Goal: Task Accomplishment & Management: Use online tool/utility

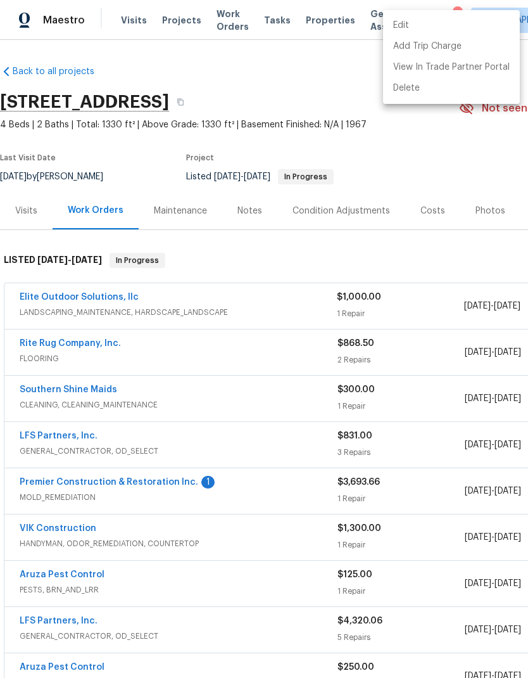
scroll to position [398, 188]
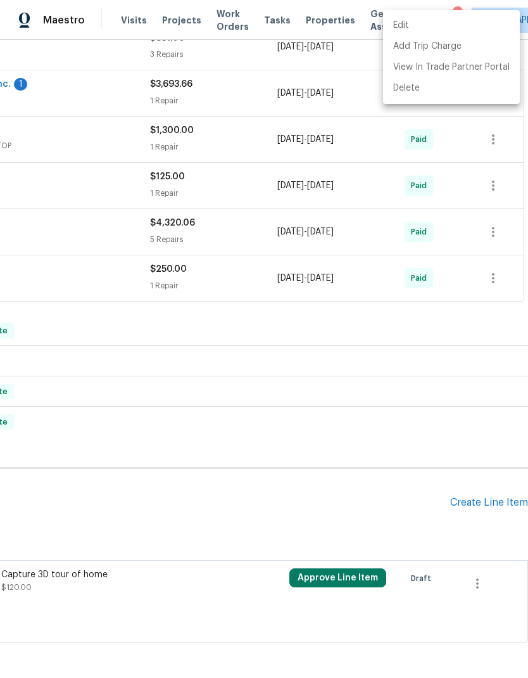
click at [333, 367] on div at bounding box center [264, 339] width 528 height 678
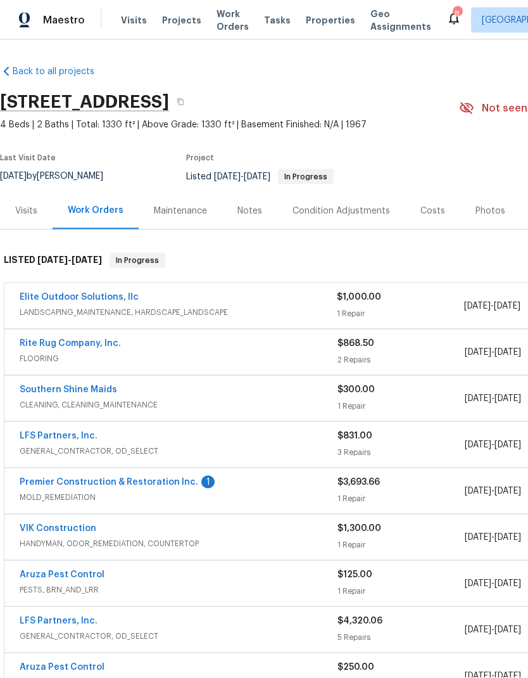
scroll to position [0, 0]
click at [129, 17] on span "Visits" at bounding box center [134, 20] width 26 height 13
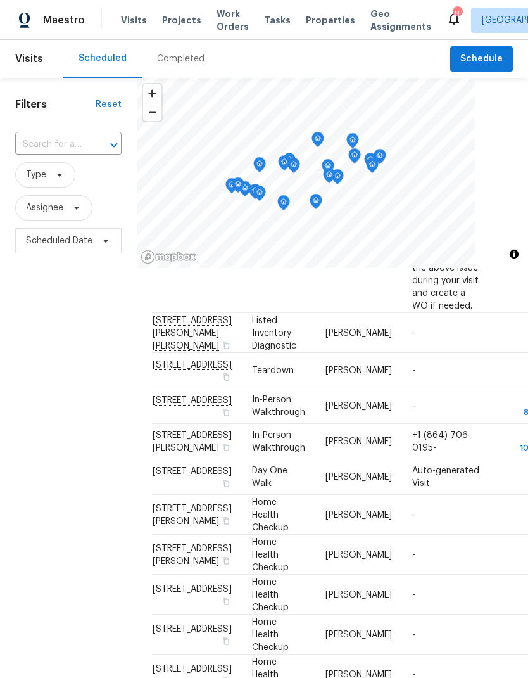
scroll to position [277, 0]
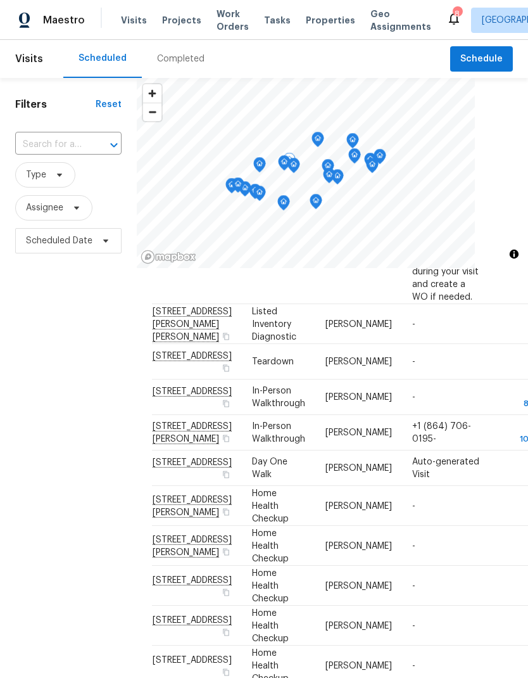
click at [0, 0] on icon at bounding box center [0, 0] width 0 height 0
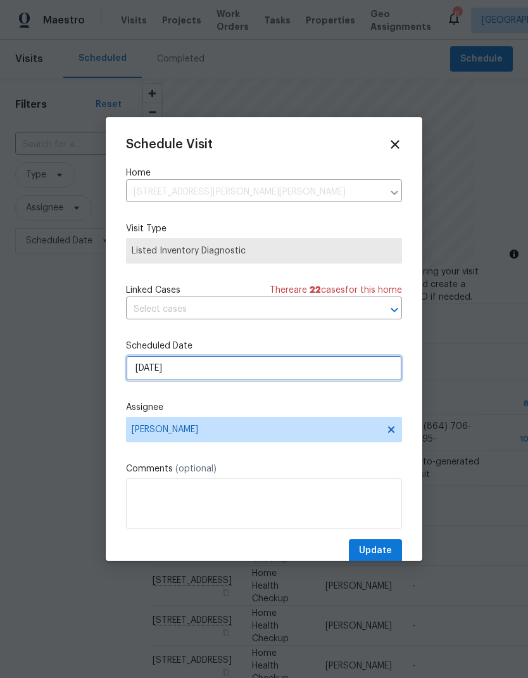
click at [346, 375] on input "[DATE]" at bounding box center [264, 367] width 276 height 25
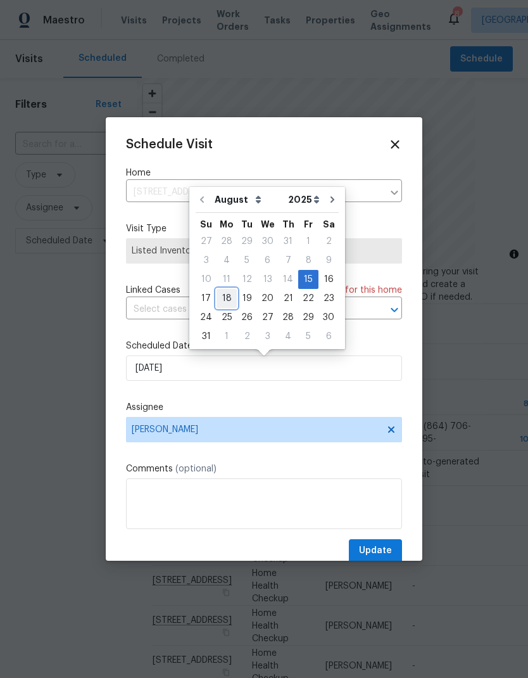
click at [227, 295] on div "18" at bounding box center [227, 298] width 20 height 18
type input "[DATE]"
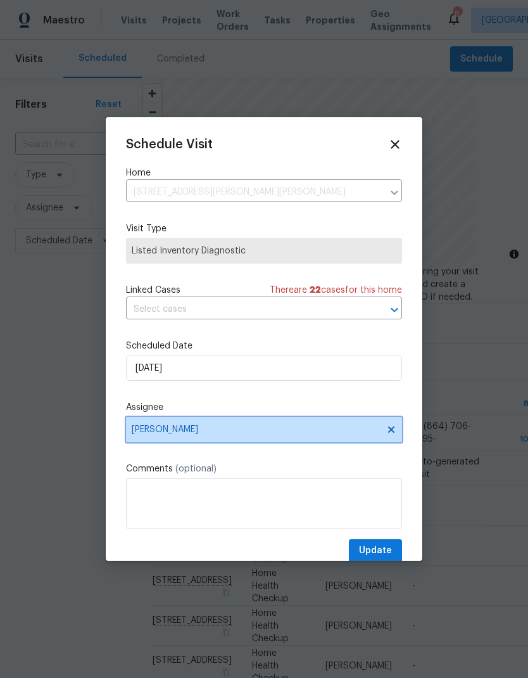
click at [391, 435] on icon at bounding box center [391, 429] width 10 height 10
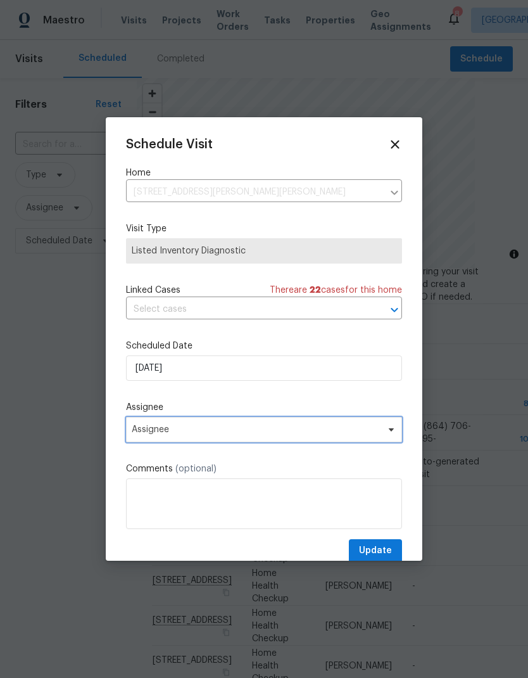
click at [343, 442] on span "Assignee" at bounding box center [264, 429] width 276 height 25
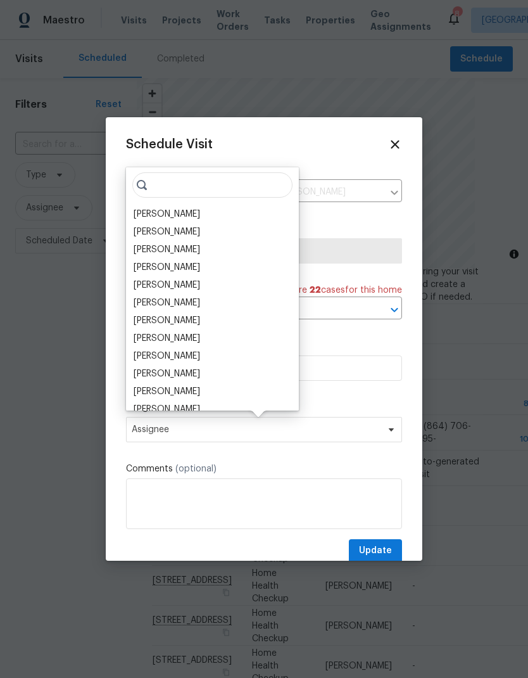
click at [200, 284] on div "[PERSON_NAME]" at bounding box center [167, 285] width 67 height 13
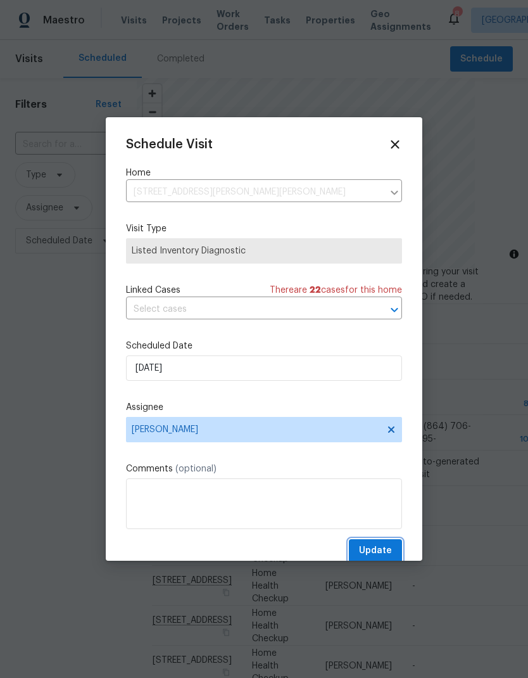
click at [385, 550] on span "Update" at bounding box center [375, 551] width 33 height 16
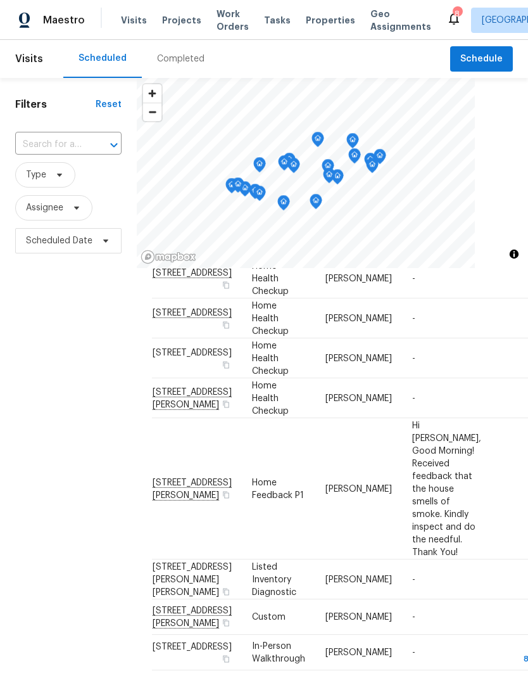
scroll to position [736, 0]
click at [171, 478] on span "[STREET_ADDRESS][PERSON_NAME]" at bounding box center [192, 489] width 79 height 22
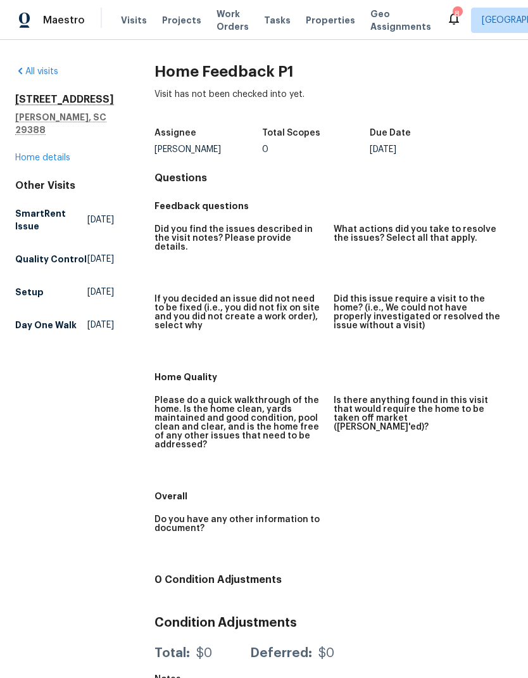
click at [54, 153] on link "Home details" at bounding box center [42, 157] width 55 height 9
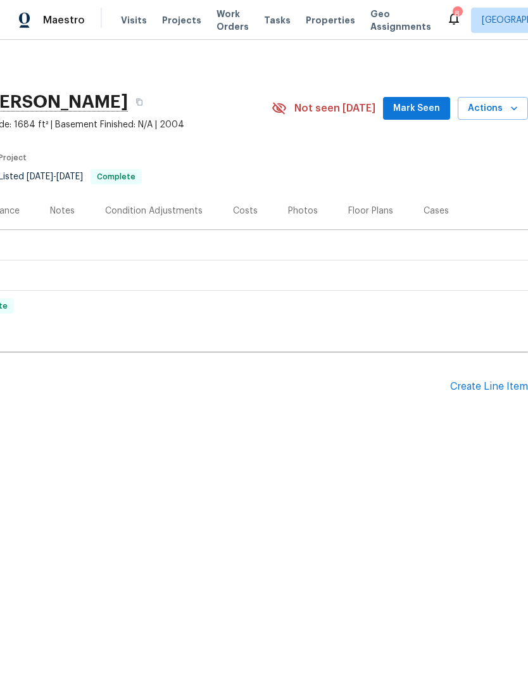
scroll to position [0, 188]
click at [475, 388] on div "Create Line Item" at bounding box center [489, 387] width 78 height 12
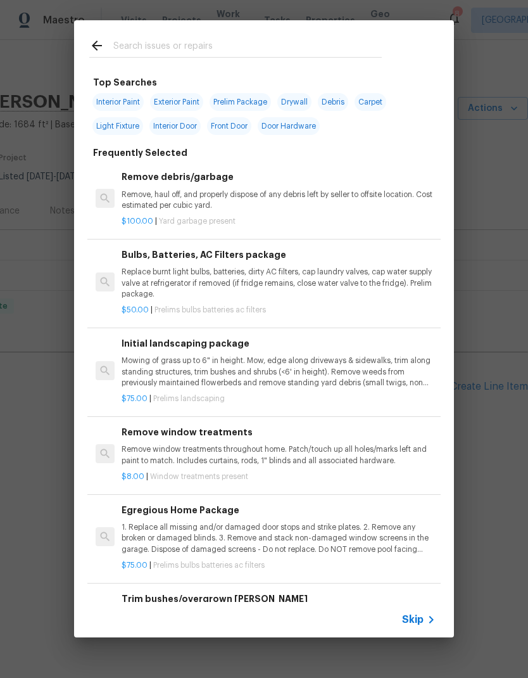
click at [200, 42] on input "text" at bounding box center [247, 47] width 269 height 19
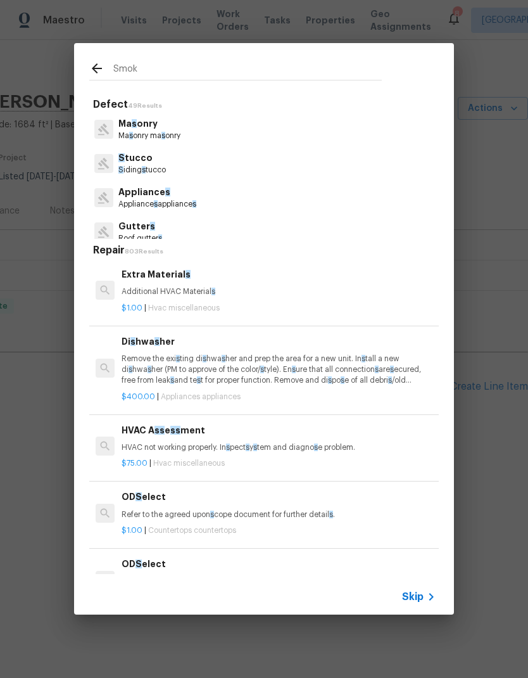
type input "Smoke"
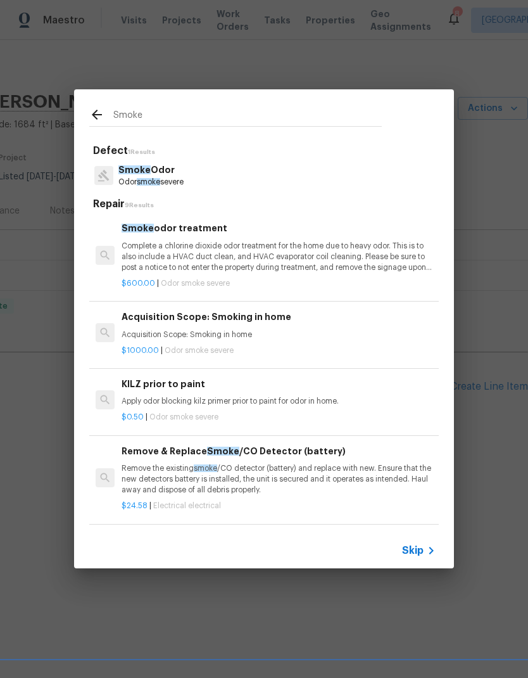
click at [279, 267] on p "Complete a chlorine dioxide odor treatment for the home due to heavy odor. This…" at bounding box center [279, 257] width 314 height 32
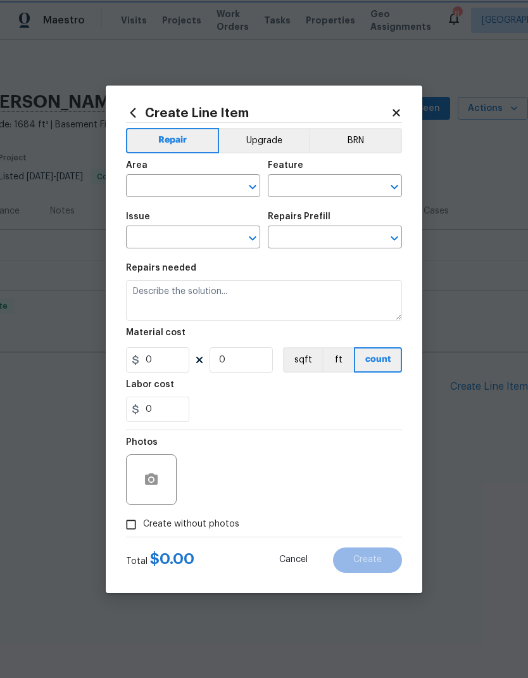
type input "Smoke Odor"
type textarea "Complete a chlorine dioxide odor treatment for the home due to heavy odor. This…"
type input "1"
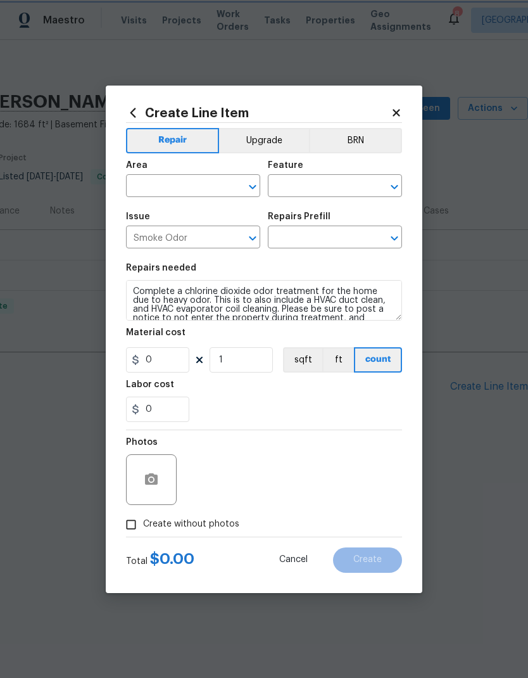
type input "Smoke odor treatment $600.00"
type input "600"
click at [217, 183] on input "text" at bounding box center [175, 187] width 99 height 20
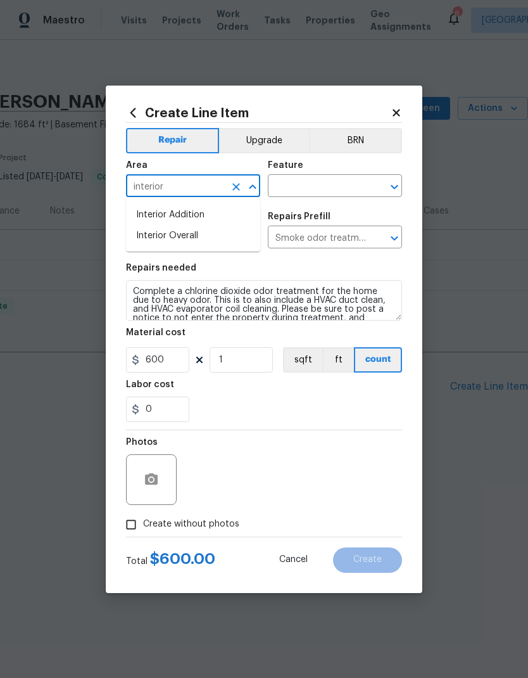
click at [185, 232] on li "Interior Overall" at bounding box center [193, 236] width 134 height 21
type input "Interior Overall"
click at [350, 186] on input "text" at bounding box center [317, 187] width 99 height 20
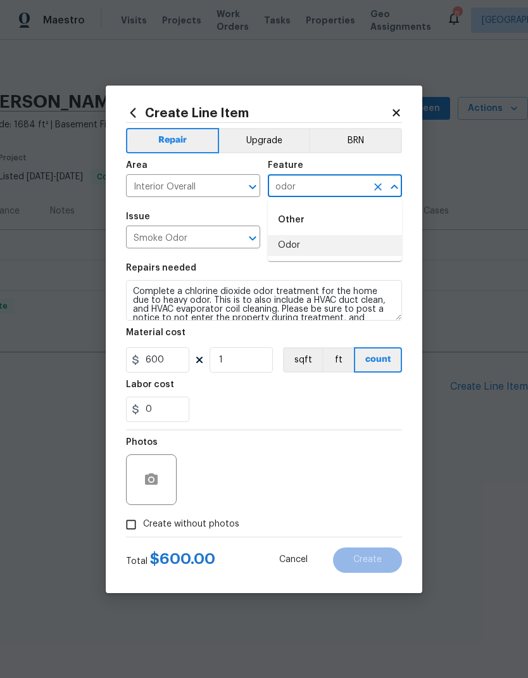
click at [309, 242] on li "Odor" at bounding box center [335, 245] width 134 height 21
type input "Odor"
click at [157, 353] on input "600" at bounding box center [157, 359] width 63 height 25
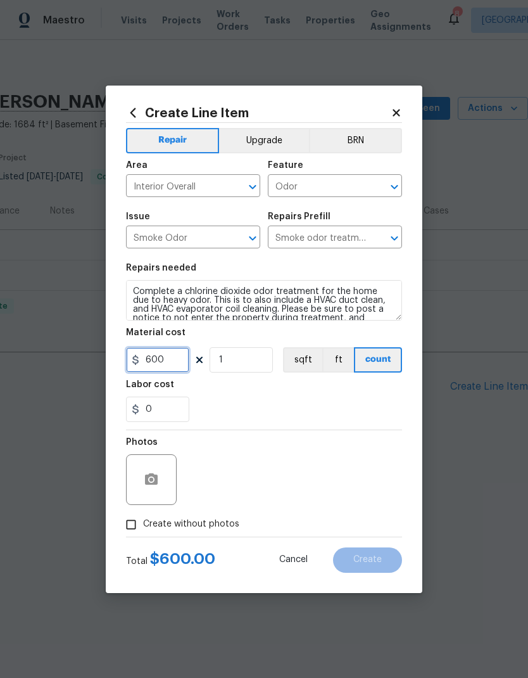
click at [157, 352] on input "600" at bounding box center [157, 359] width 63 height 25
type input "1250"
click at [324, 403] on div "0" at bounding box center [264, 409] width 276 height 25
click at [132, 531] on input "Create without photos" at bounding box center [131, 524] width 24 height 24
checkbox input "true"
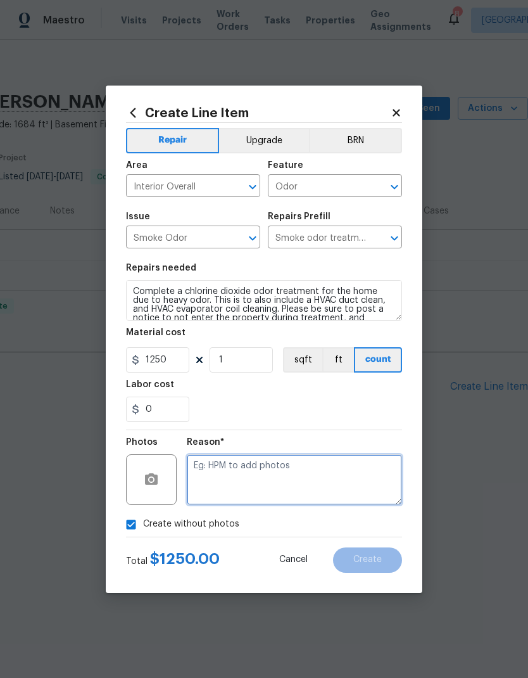
click at [276, 478] on textarea at bounding box center [294, 479] width 215 height 51
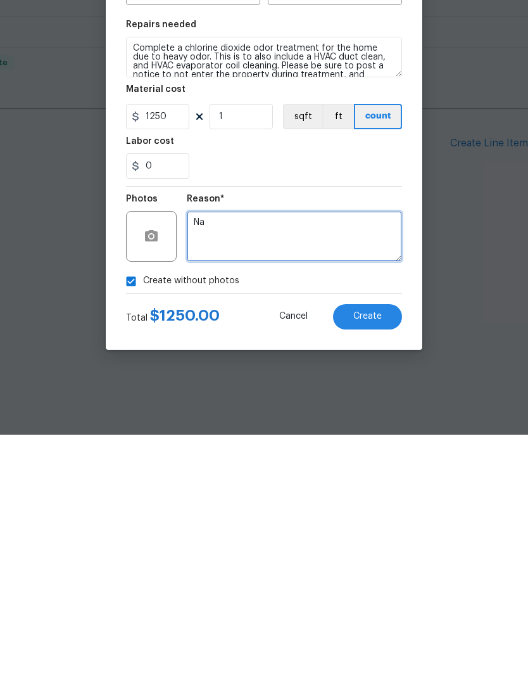
type textarea "Na"
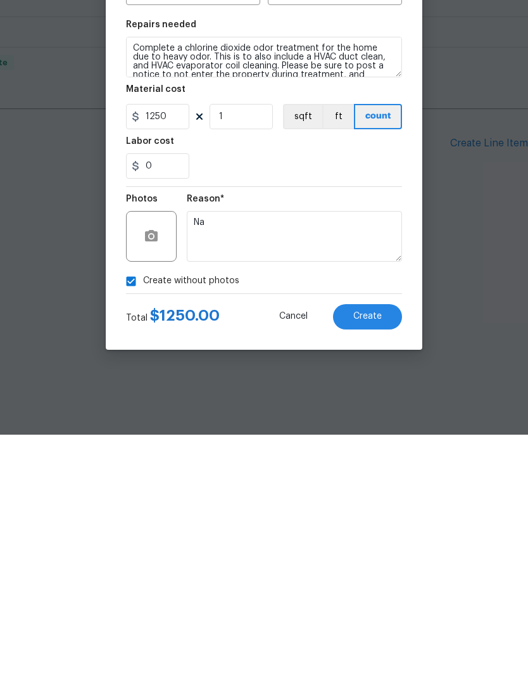
click at [371, 547] on button "Create" at bounding box center [367, 559] width 69 height 25
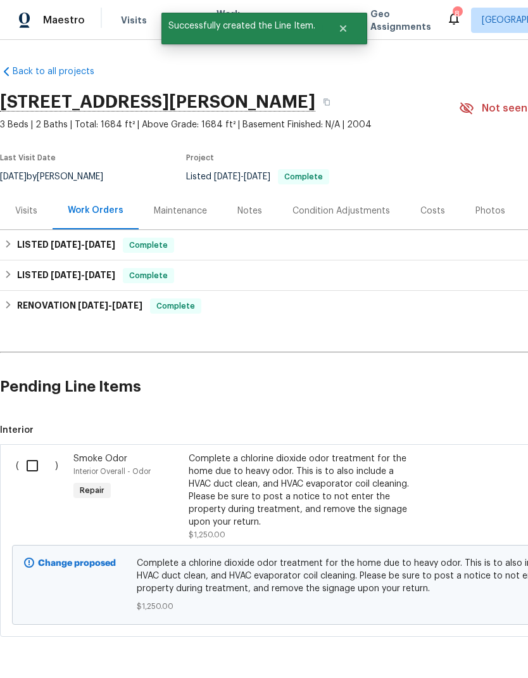
scroll to position [0, 0]
click at [29, 462] on input "checkbox" at bounding box center [37, 465] width 36 height 27
checkbox input "true"
click at [474, 656] on button "Create Work Order" at bounding box center [456, 646] width 105 height 23
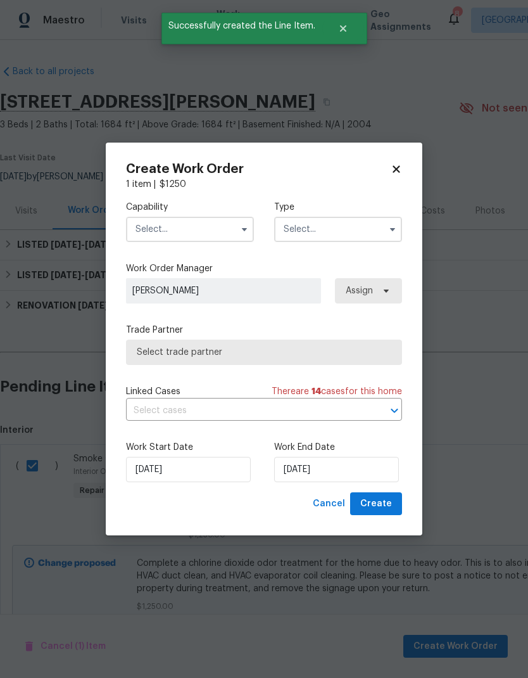
click at [215, 228] on input "text" at bounding box center [190, 229] width 128 height 25
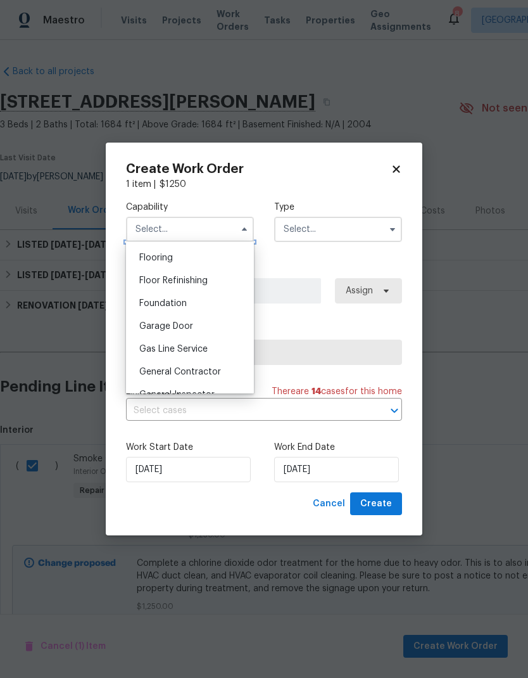
scroll to position [491, 0]
click at [201, 367] on span "General Contractor" at bounding box center [180, 370] width 82 height 9
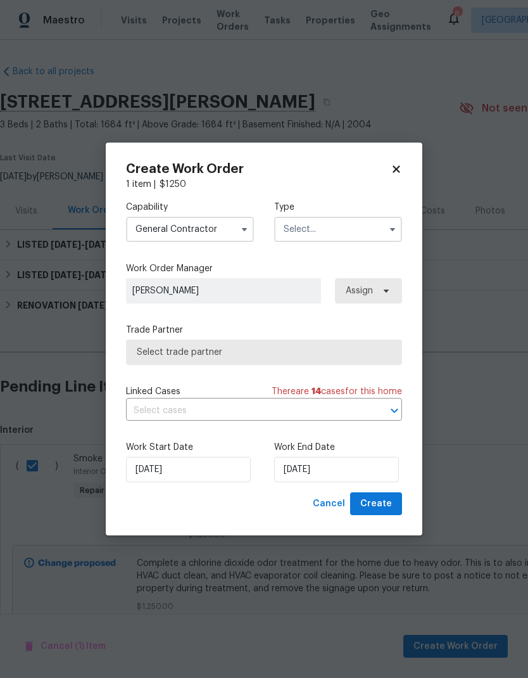
type input "General Contractor"
click at [354, 235] on input "text" at bounding box center [338, 229] width 128 height 25
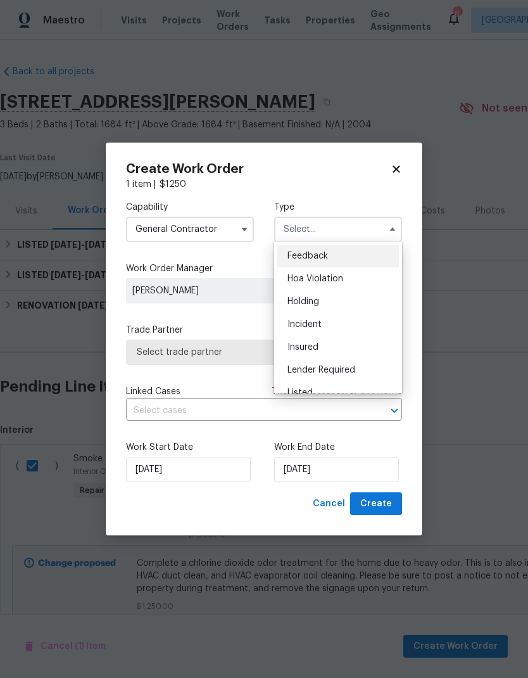
click at [305, 393] on span "Listed" at bounding box center [300, 392] width 25 height 9
type input "Listed"
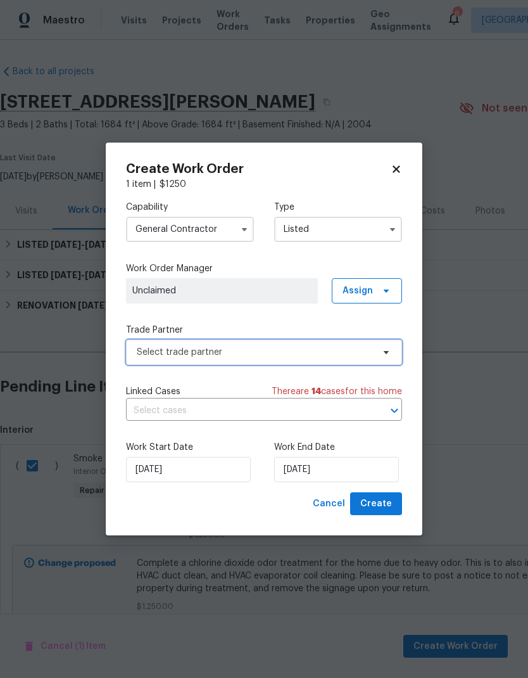
click at [374, 362] on span "Select trade partner" at bounding box center [264, 352] width 276 height 25
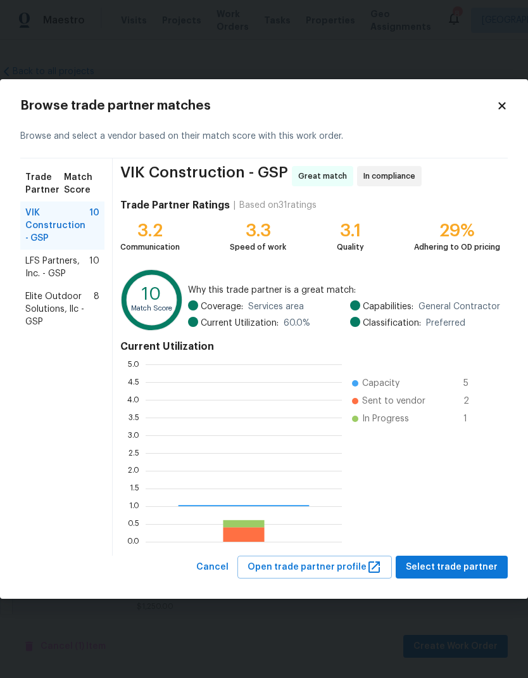
scroll to position [177, 196]
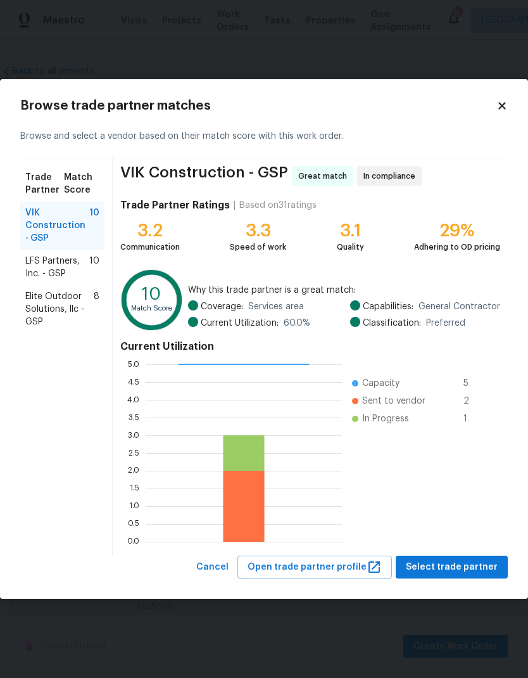
click at [65, 268] on span "LFS Partners, Inc. - GSP" at bounding box center [57, 267] width 64 height 25
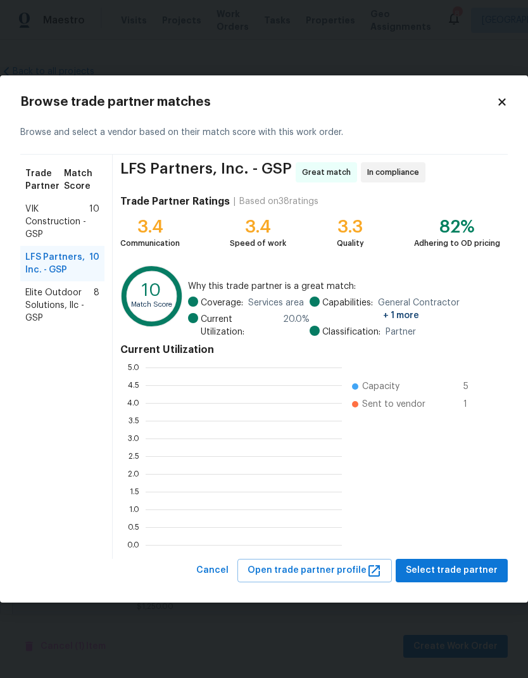
scroll to position [1, 1]
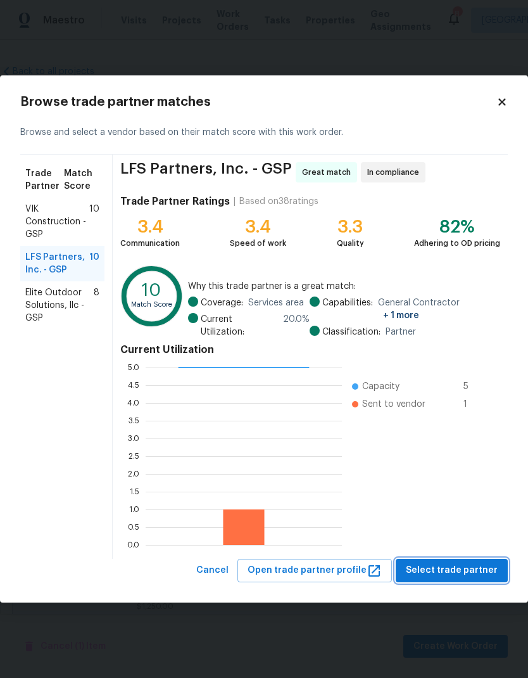
click at [478, 564] on span "Select trade partner" at bounding box center [452, 571] width 92 height 16
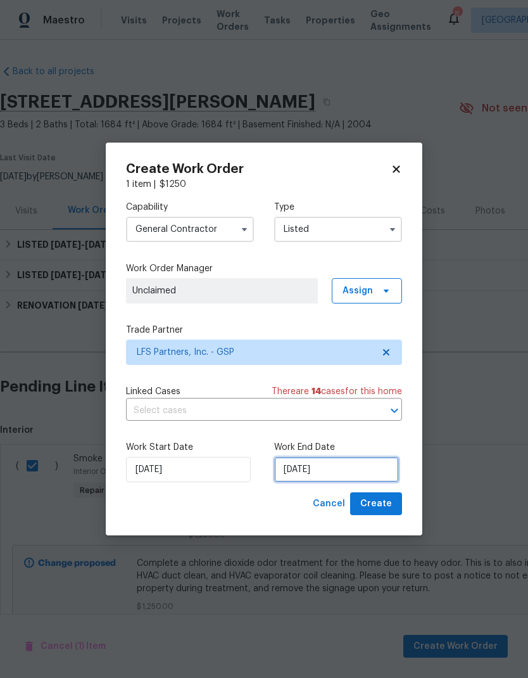
click at [321, 471] on input "[DATE]" at bounding box center [336, 469] width 125 height 25
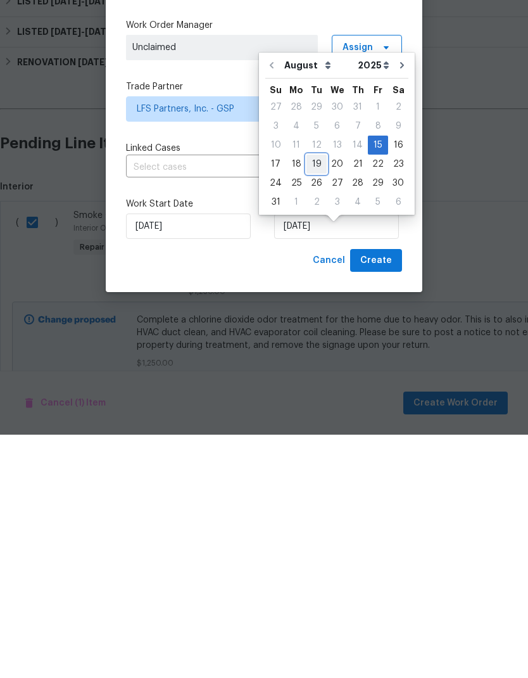
click at [311, 398] on div "19" at bounding box center [317, 407] width 20 height 18
type input "[DATE]"
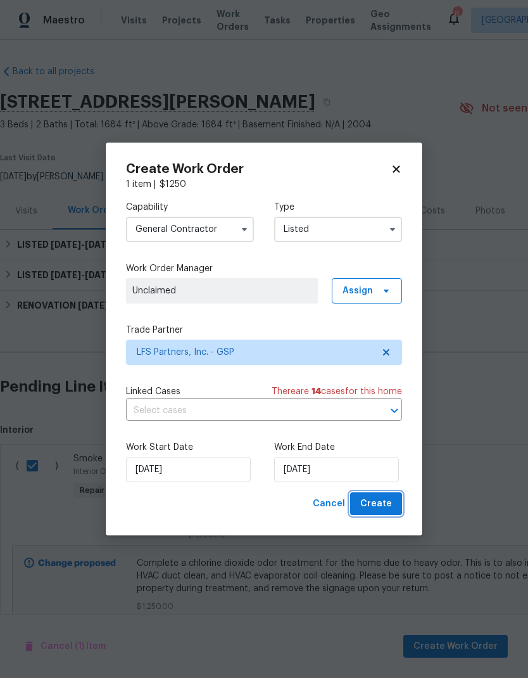
click at [381, 497] on span "Create" at bounding box center [376, 504] width 32 height 16
checkbox input "false"
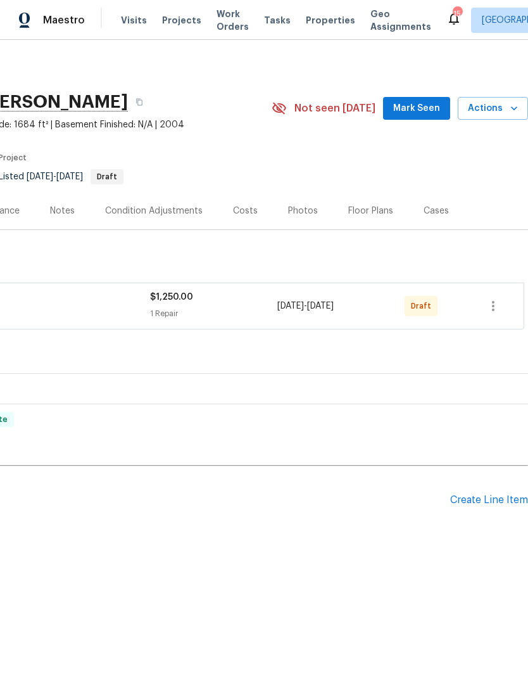
scroll to position [0, 188]
click at [490, 305] on icon "button" at bounding box center [493, 305] width 15 height 15
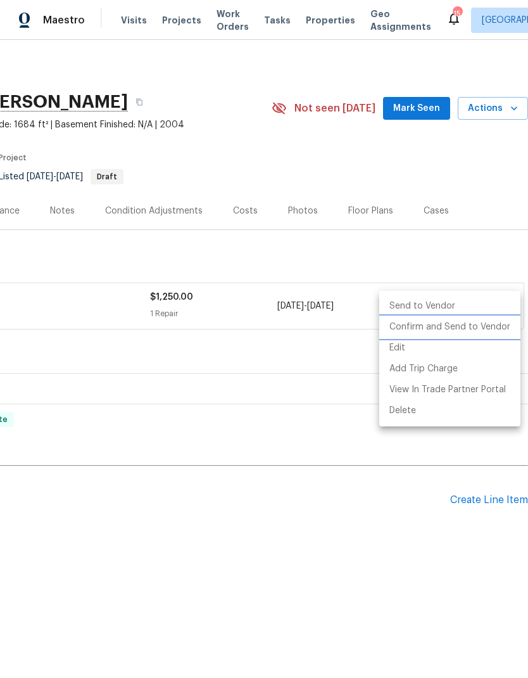
click at [474, 329] on li "Confirm and Send to Vendor" at bounding box center [449, 327] width 141 height 21
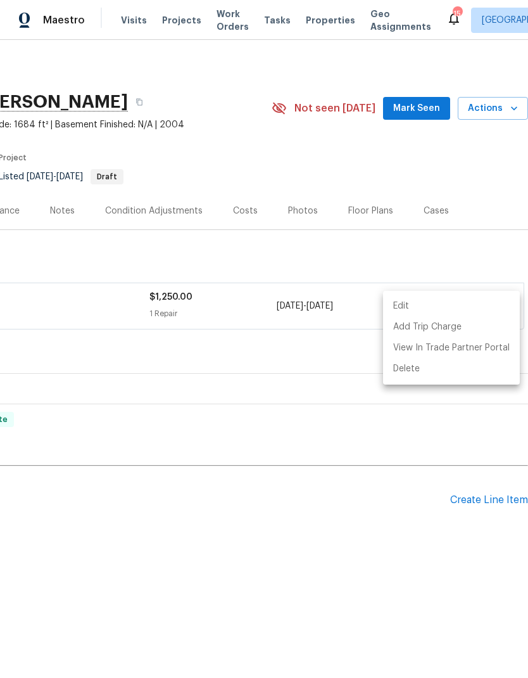
click at [413, 257] on div at bounding box center [264, 339] width 528 height 678
